Goal: Task Accomplishment & Management: Manage account settings

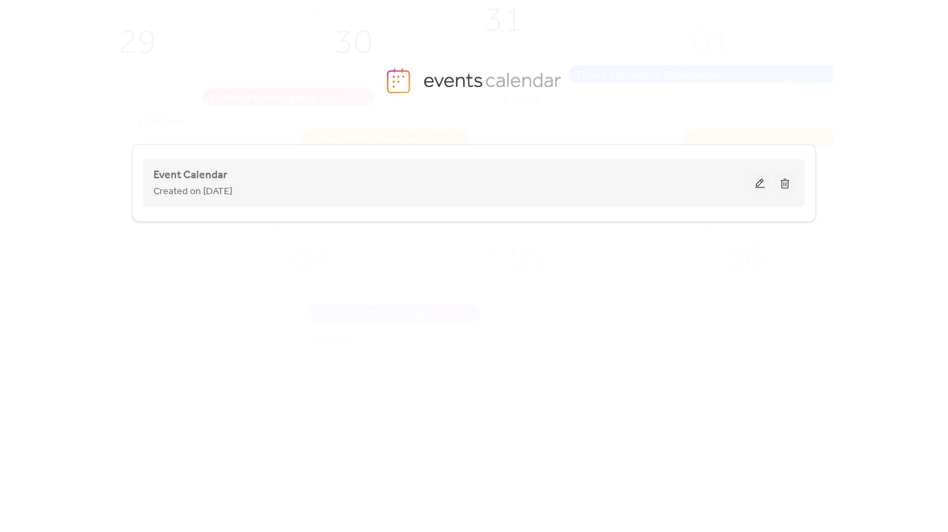
click at [758, 186] on button at bounding box center [760, 183] width 19 height 21
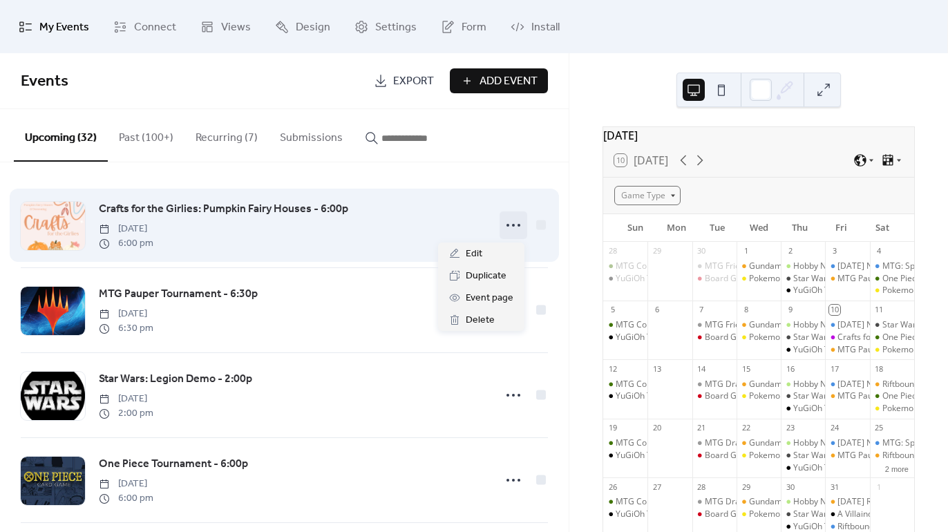
click at [508, 230] on icon at bounding box center [514, 225] width 22 height 22
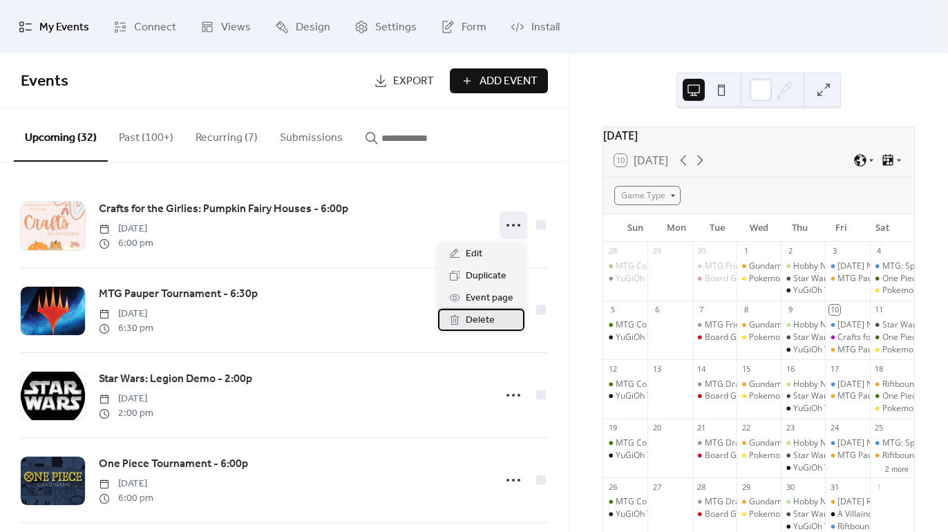
click at [501, 317] on div "Delete" at bounding box center [481, 320] width 86 height 22
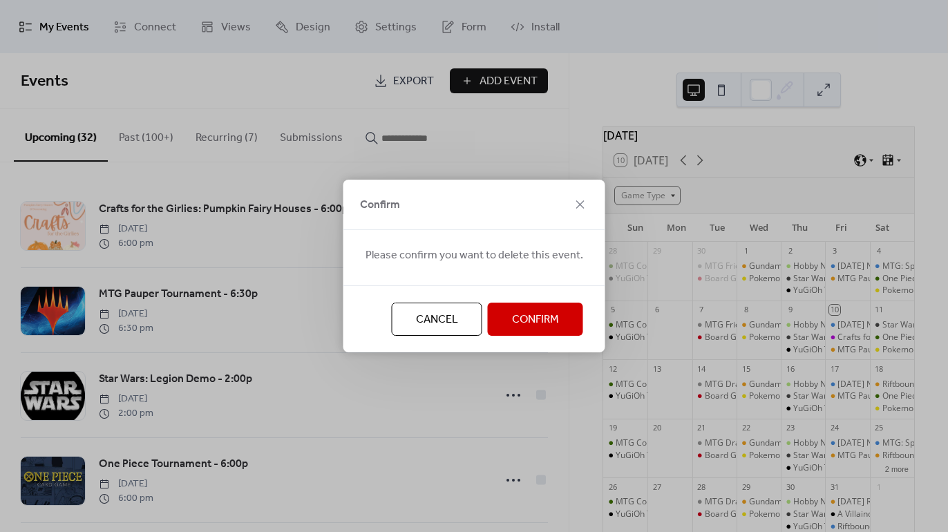
click at [467, 319] on button "Cancel" at bounding box center [437, 319] width 91 height 33
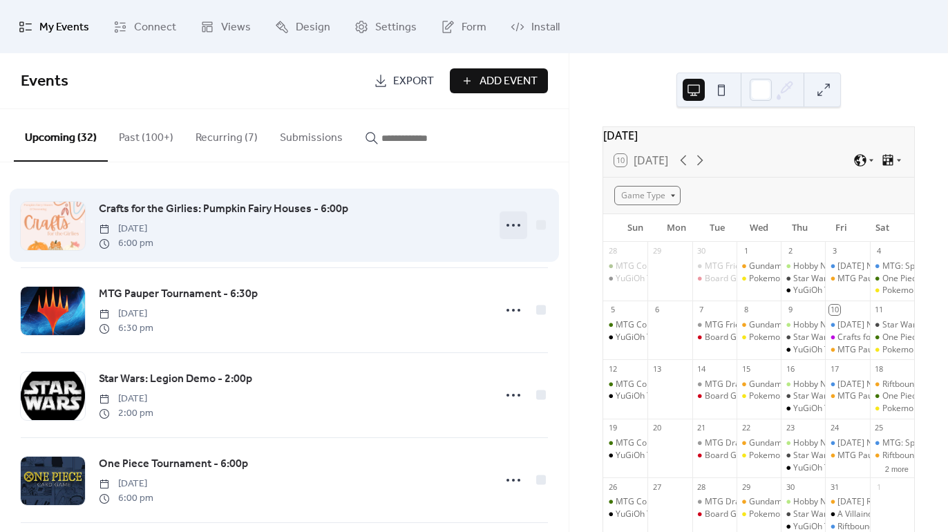
click at [514, 221] on icon at bounding box center [514, 225] width 22 height 22
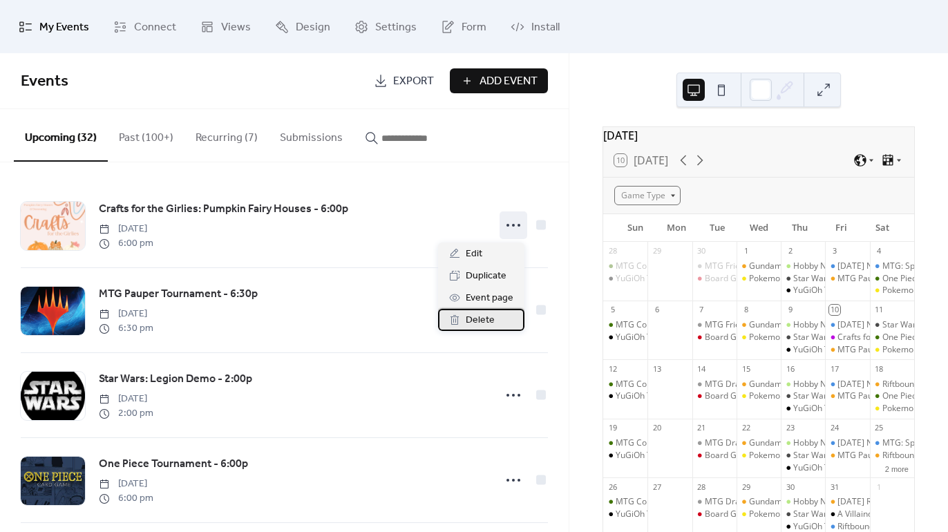
click at [494, 323] on div "Delete" at bounding box center [481, 320] width 86 height 22
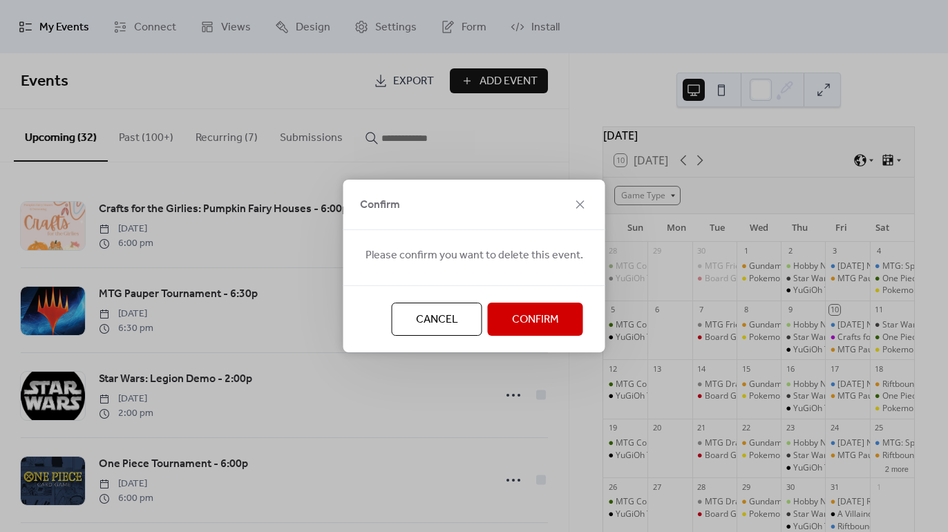
click at [496, 317] on button "Confirm" at bounding box center [535, 319] width 95 height 33
